Goal: Navigation & Orientation: Find specific page/section

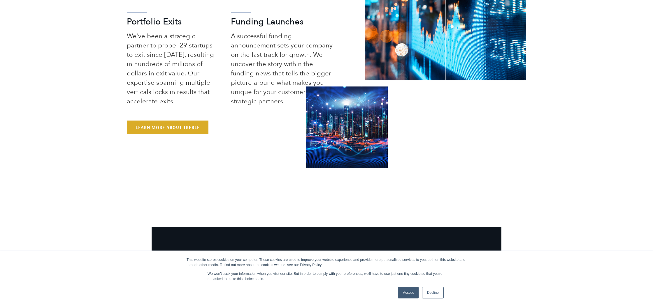
scroll to position [517, 0]
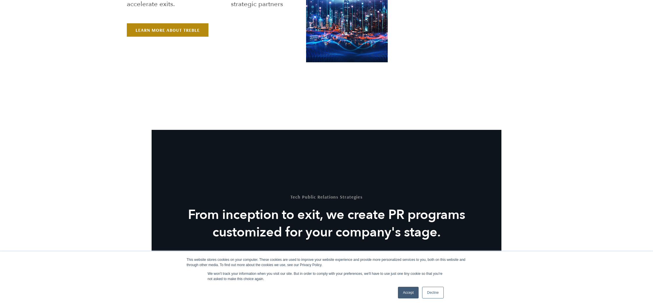
click at [173, 34] on link "Learn More About Treble" at bounding box center [168, 29] width 82 height 13
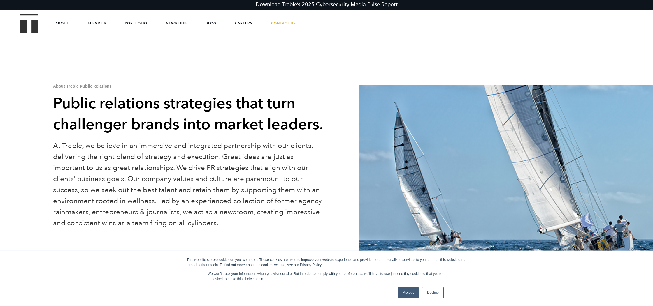
click at [136, 23] on link "Portfolio" at bounding box center [136, 23] width 22 height 17
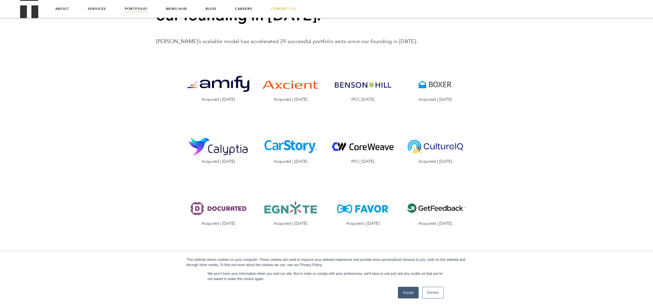
scroll to position [636, 0]
